Goal: Navigation & Orientation: Find specific page/section

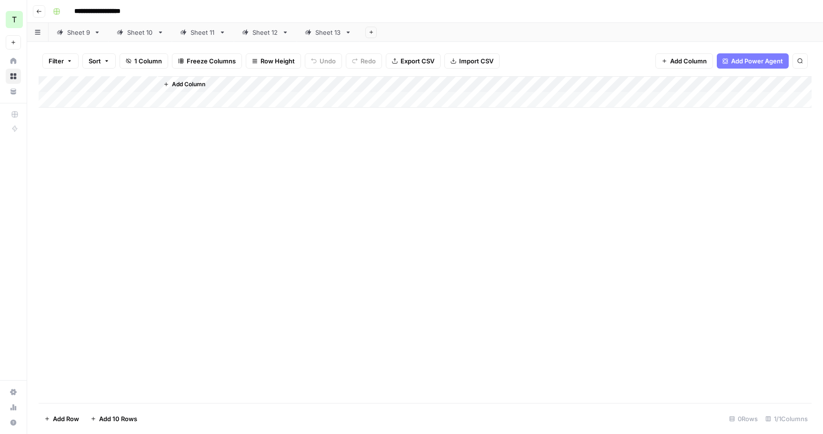
click at [325, 31] on div "Sheet 13" at bounding box center [328, 33] width 26 height 10
click at [255, 33] on div "Sheet 12" at bounding box center [265, 33] width 26 height 10
click at [196, 31] on div "Sheet 11" at bounding box center [202, 33] width 25 height 10
type input "**********"
